Goal: Information Seeking & Learning: Learn about a topic

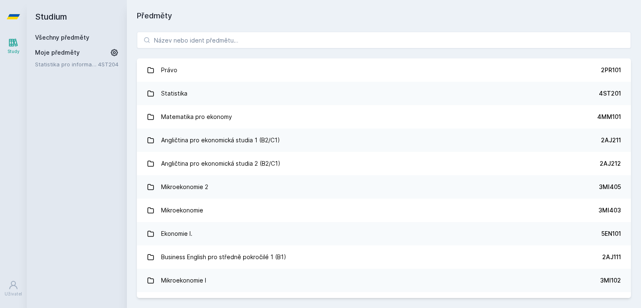
click at [90, 38] on div "Všechny předměty" at bounding box center [76, 37] width 83 height 8
click at [77, 35] on link "Všechny předměty" at bounding box center [62, 37] width 54 height 7
click at [154, 42] on input "search" at bounding box center [384, 40] width 494 height 17
paste input "4IT514"
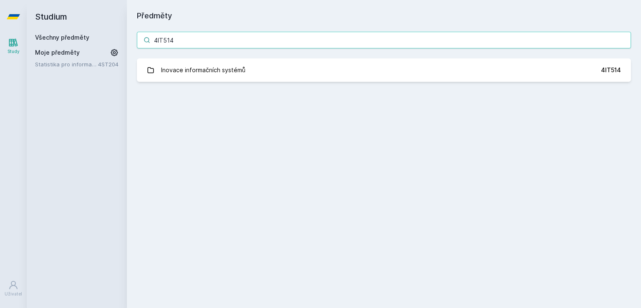
type input "4IT514"
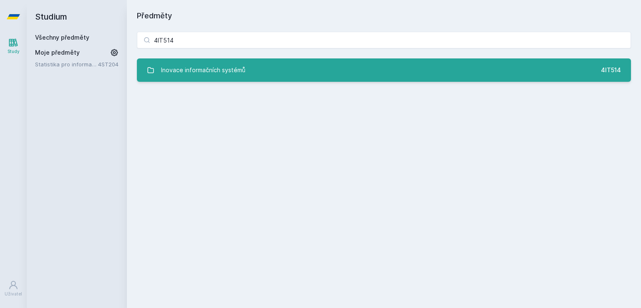
click at [198, 62] on div "Inovace informačních systémů" at bounding box center [203, 70] width 84 height 17
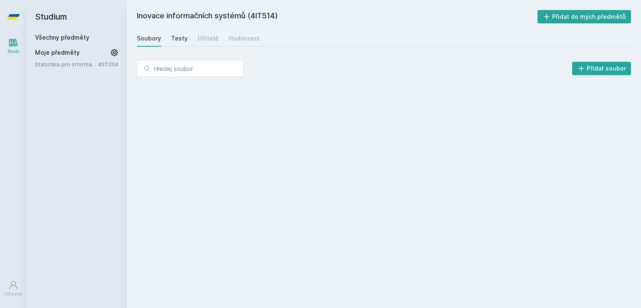
click at [181, 41] on div "Testy" at bounding box center [179, 38] width 17 height 8
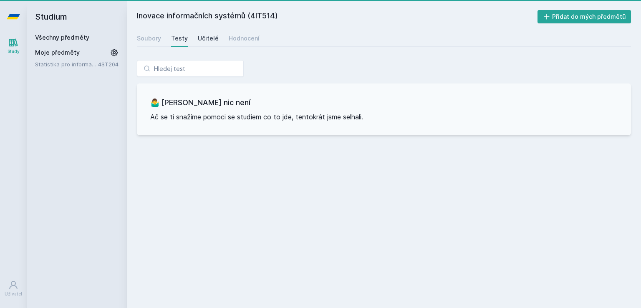
click at [205, 42] on div "Učitelé" at bounding box center [208, 38] width 21 height 8
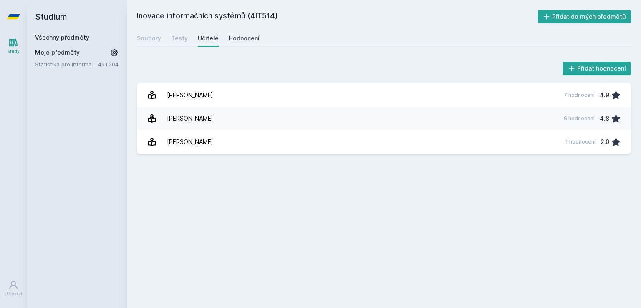
click at [233, 38] on div "Hodnocení" at bounding box center [244, 38] width 31 height 8
